Goal: Transaction & Acquisition: Book appointment/travel/reservation

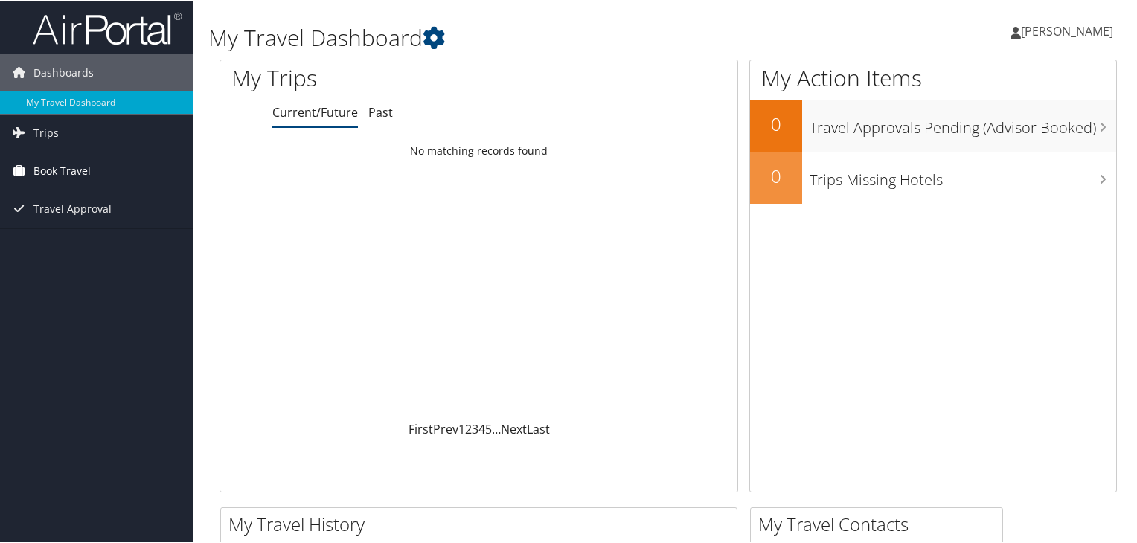
click at [92, 165] on link "Book Travel" at bounding box center [96, 169] width 193 height 37
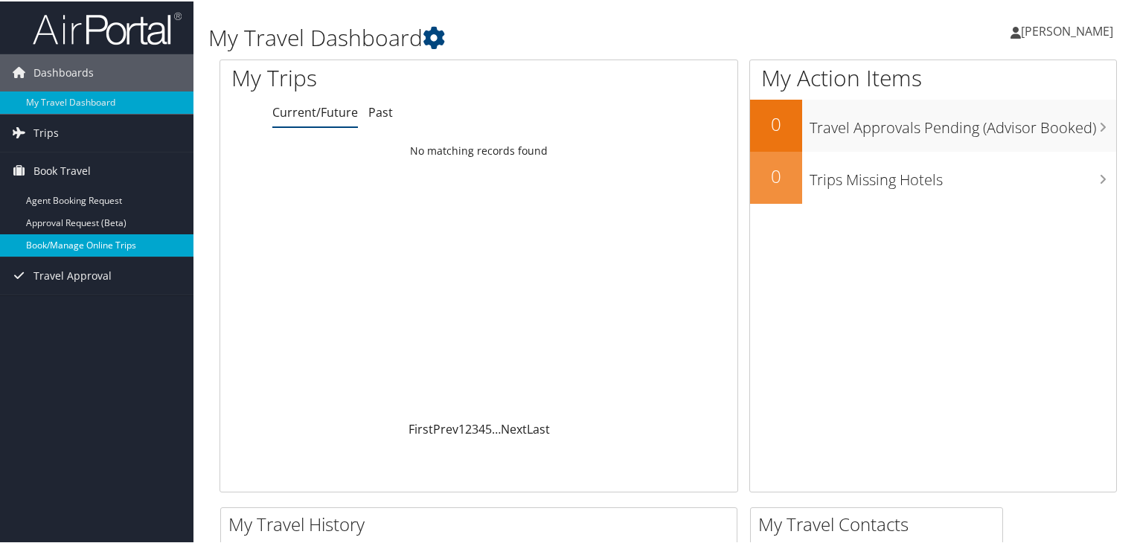
click at [86, 243] on link "Book/Manage Online Trips" at bounding box center [96, 244] width 193 height 22
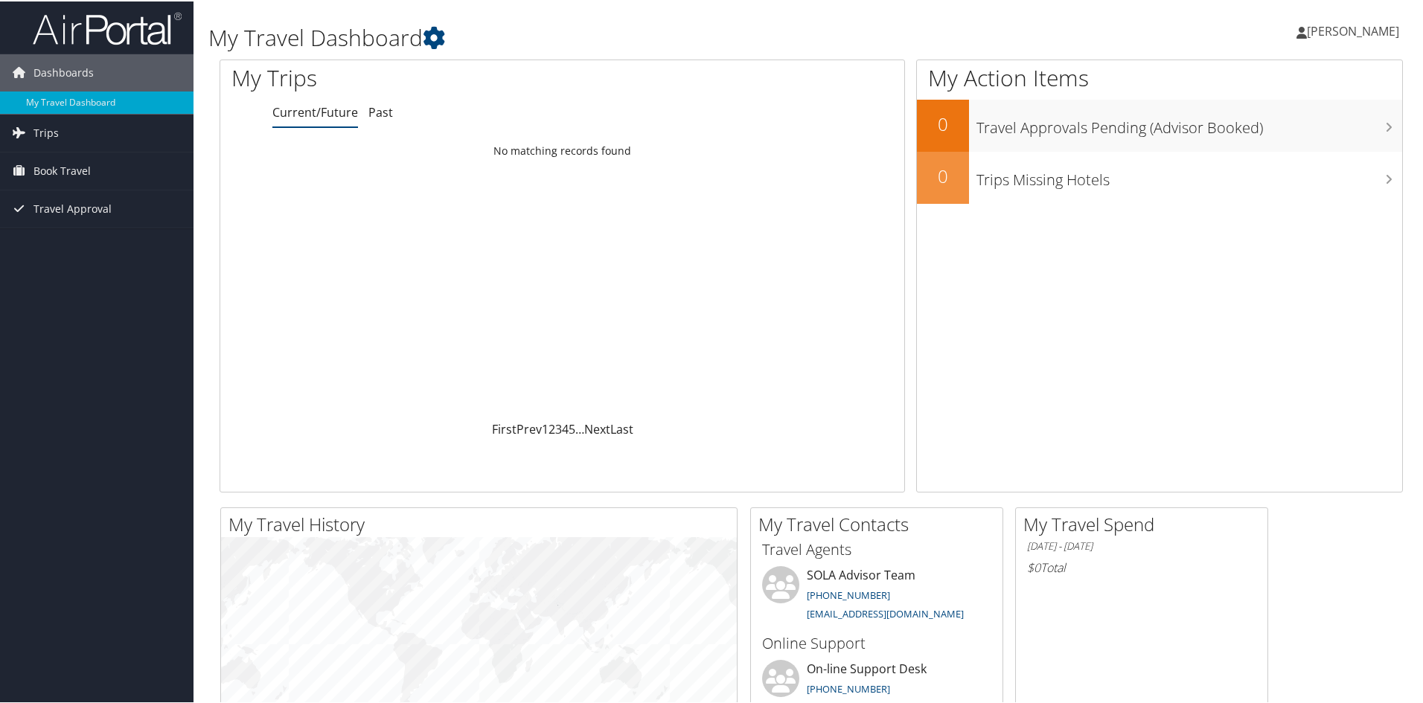
click at [1136, 36] on span "[PERSON_NAME]" at bounding box center [1353, 30] width 92 height 16
click at [1136, 243] on link "Sign Out" at bounding box center [1313, 242] width 166 height 25
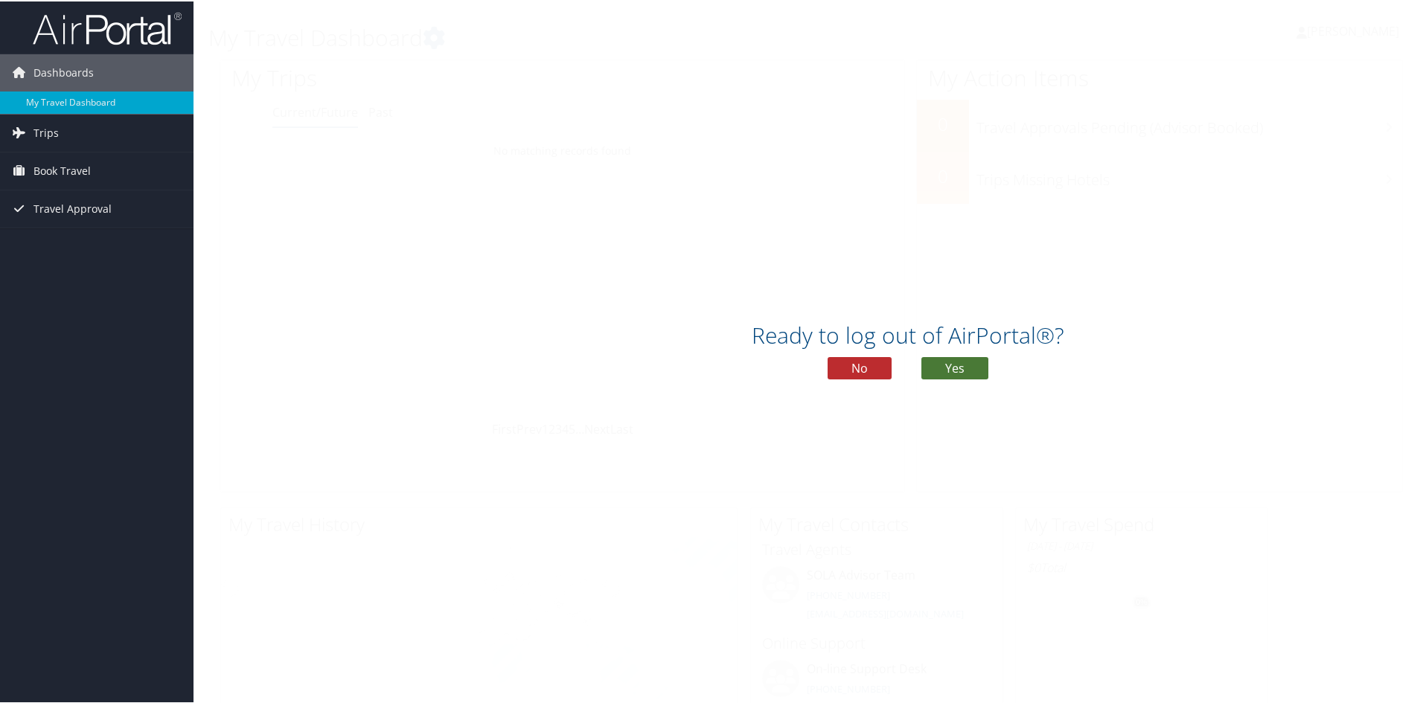
click at [984, 359] on button "Yes" at bounding box center [954, 367] width 67 height 22
